Goal: Task Accomplishment & Management: Manage account settings

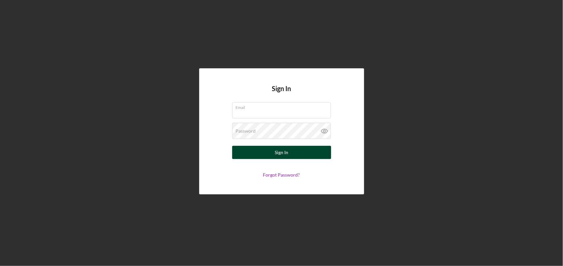
type input "[EMAIL_ADDRESS][DOMAIN_NAME]"
click at [282, 152] on div "Sign In" at bounding box center [282, 152] width 14 height 13
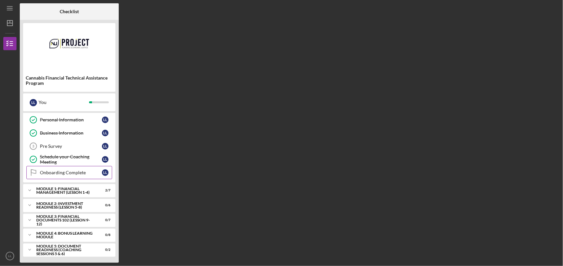
scroll to position [15, 0]
click at [97, 204] on div "Module 2: Investment Readiness (Lesson 5-8)" at bounding box center [71, 205] width 71 height 8
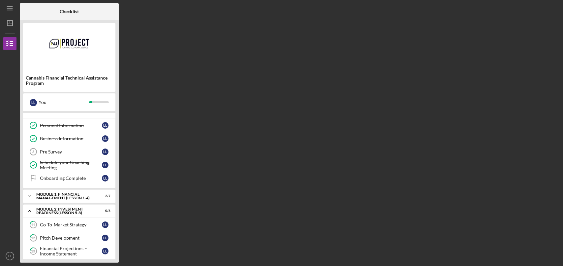
scroll to position [0, 0]
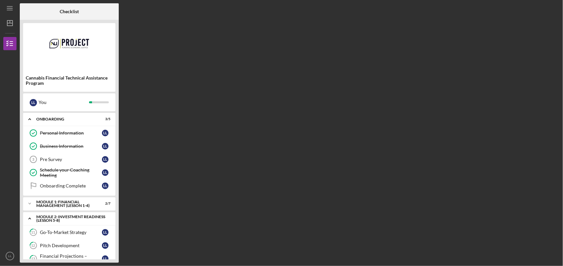
click at [29, 219] on polyline at bounding box center [30, 218] width 2 height 1
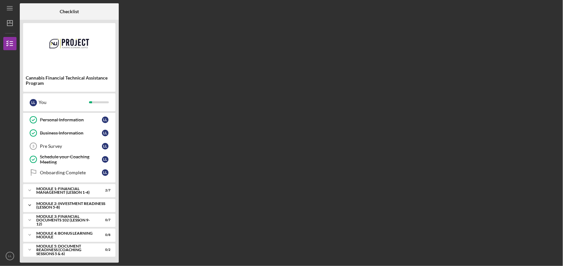
scroll to position [15, 0]
